Goal: Information Seeking & Learning: Learn about a topic

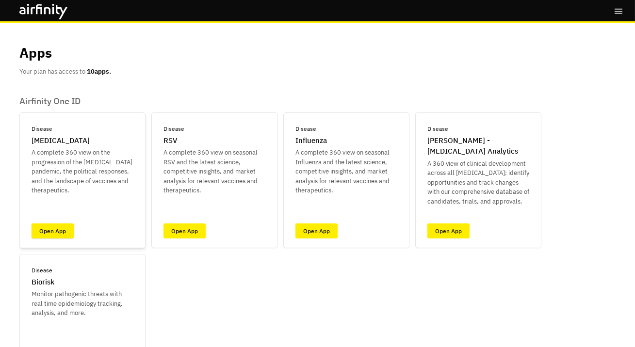
click at [53, 235] on link "Open App" at bounding box center [53, 231] width 42 height 15
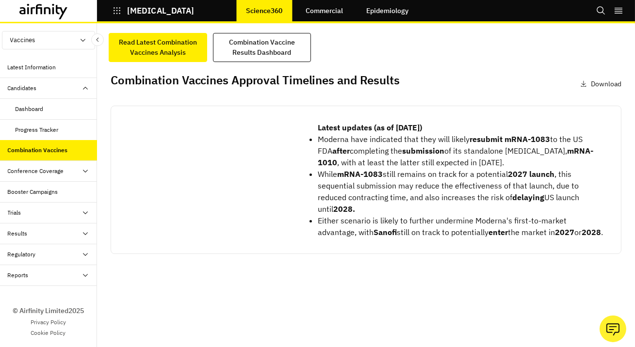
click at [33, 167] on div "Conference Coverage" at bounding box center [36, 171] width 56 height 9
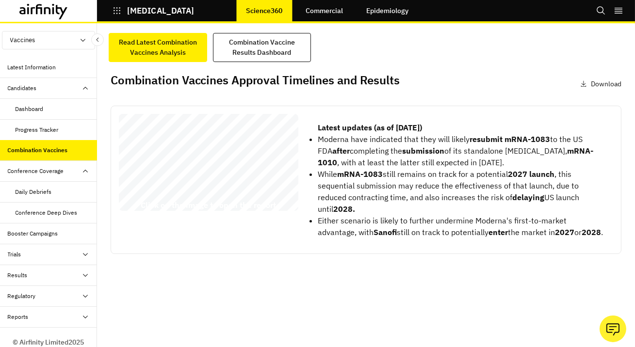
click at [15, 53] on div "Vaccines Vaccines Therapeutics Latest Information Candidates Dashboard Progress…" at bounding box center [48, 185] width 97 height 324
click at [19, 65] on div "Latest Information" at bounding box center [32, 67] width 49 height 9
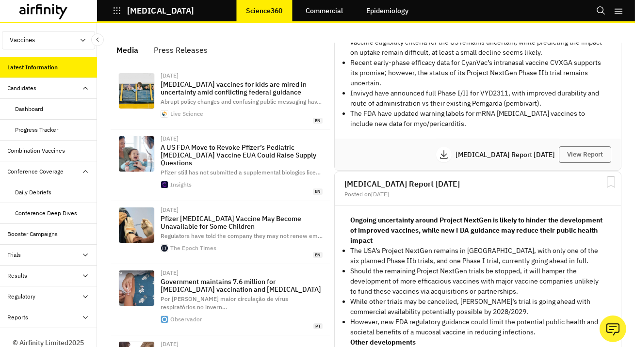
scroll to position [230, 0]
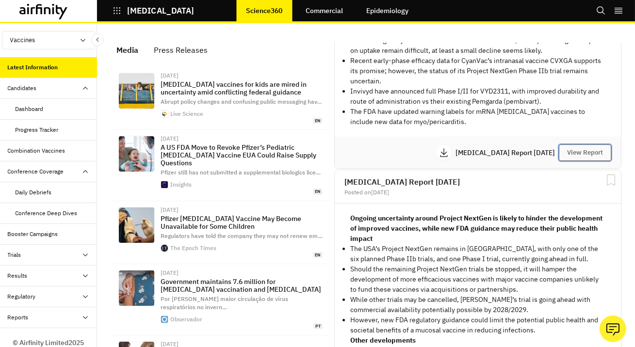
click at [579, 146] on button "View Report" at bounding box center [585, 153] width 52 height 16
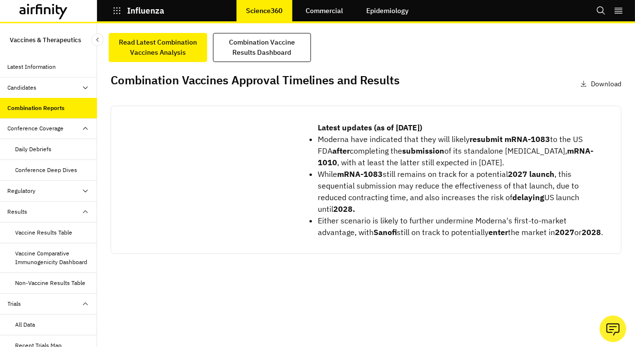
click at [44, 80] on div "Candidates" at bounding box center [48, 88] width 97 height 21
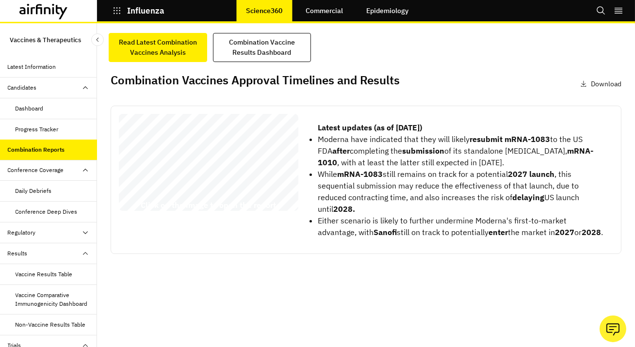
click at [34, 64] on div "Latest Information" at bounding box center [32, 67] width 49 height 9
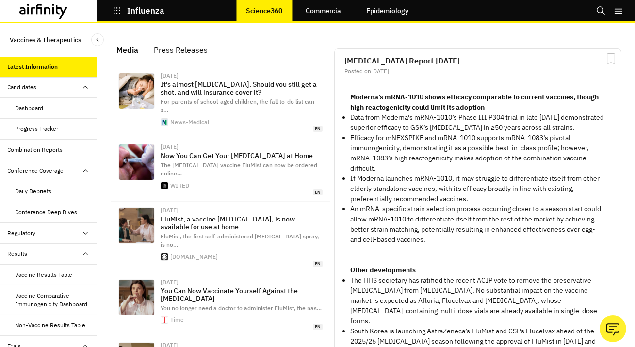
scroll to position [686, 291]
click at [311, 17] on link "Commercial" at bounding box center [324, 10] width 57 height 23
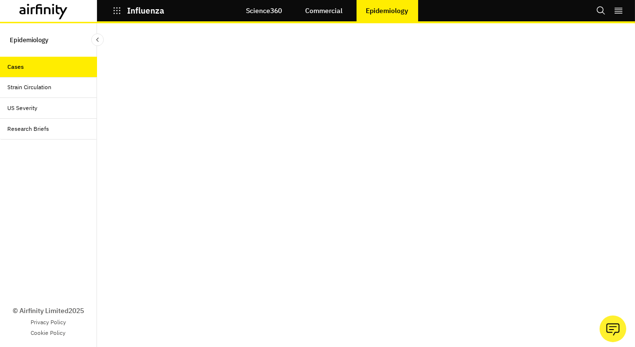
click at [310, 9] on link "Commercial" at bounding box center [324, 10] width 57 height 23
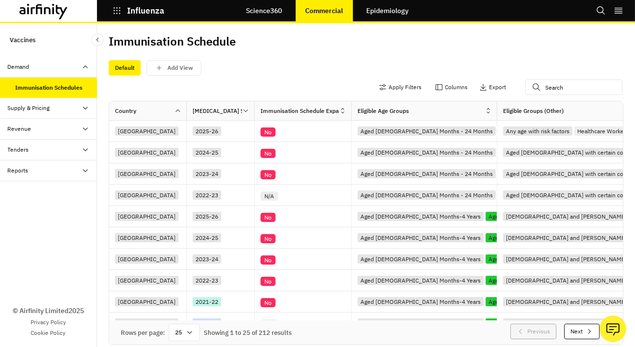
click at [267, 12] on link "Science360" at bounding box center [263, 10] width 55 height 23
click at [324, 12] on p "Commercial" at bounding box center [324, 11] width 38 height 8
click at [360, 12] on link "Epidemiology" at bounding box center [387, 10] width 62 height 23
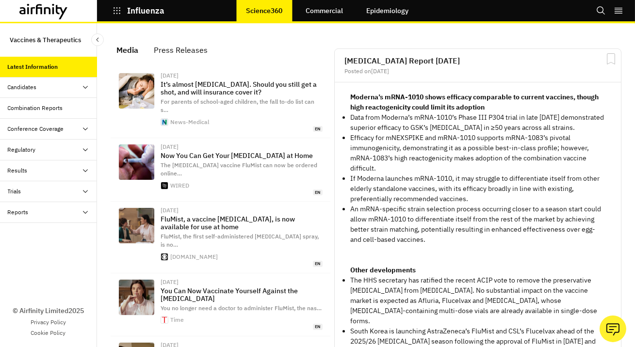
scroll to position [686, 291]
click at [325, 13] on link "Commercial" at bounding box center [324, 10] width 57 height 23
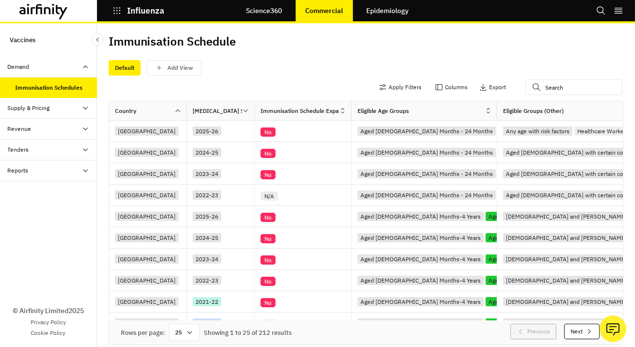
click at [53, 131] on div "Revenue" at bounding box center [52, 129] width 89 height 9
click at [42, 161] on div "Dashboard" at bounding box center [48, 171] width 97 height 21
